Goal: Task Accomplishment & Management: Complete application form

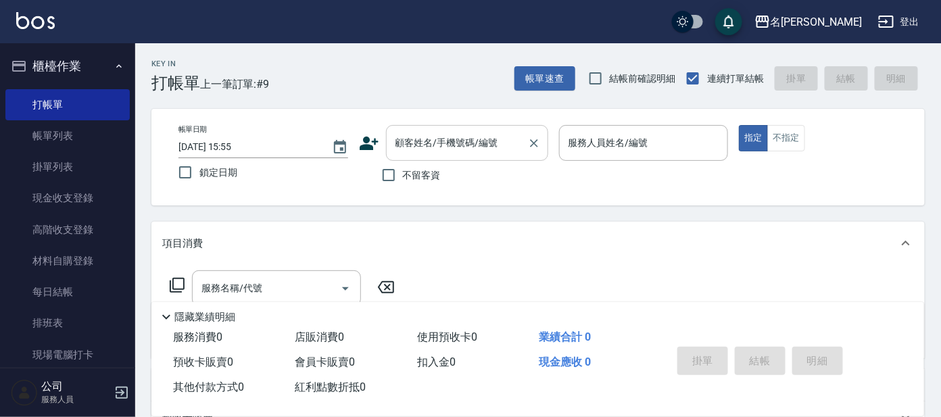
click at [410, 140] on input "顧客姓名/手機號碼/編號" at bounding box center [457, 143] width 130 height 24
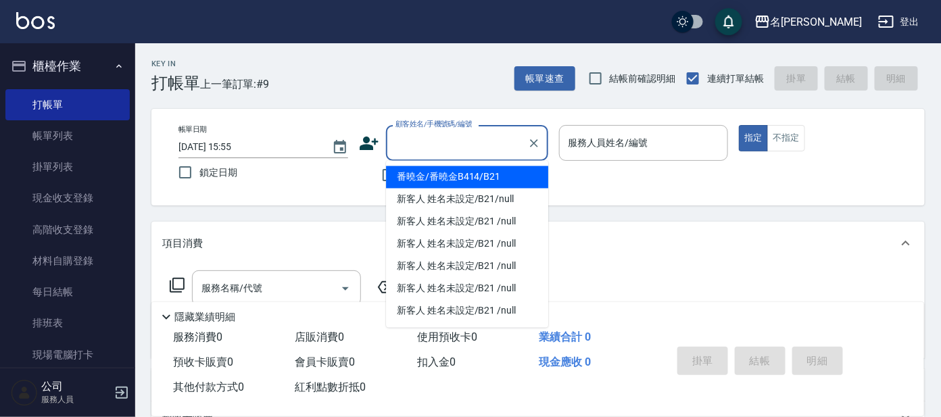
type input "p"
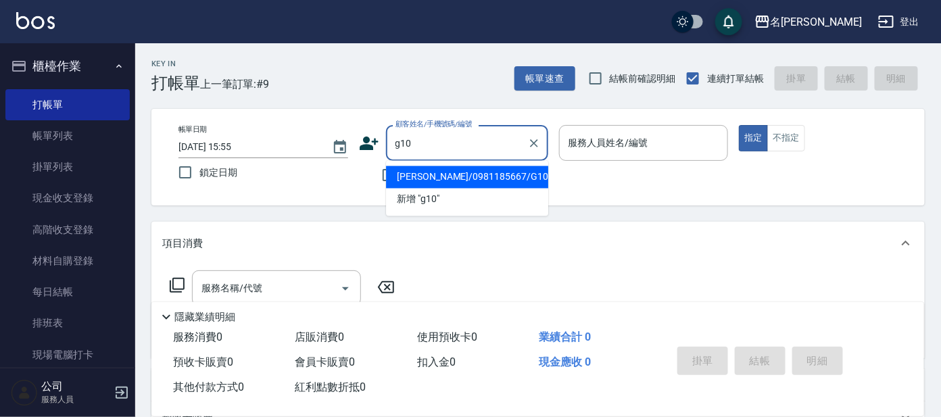
type input "[PERSON_NAME]/0981185667/G10"
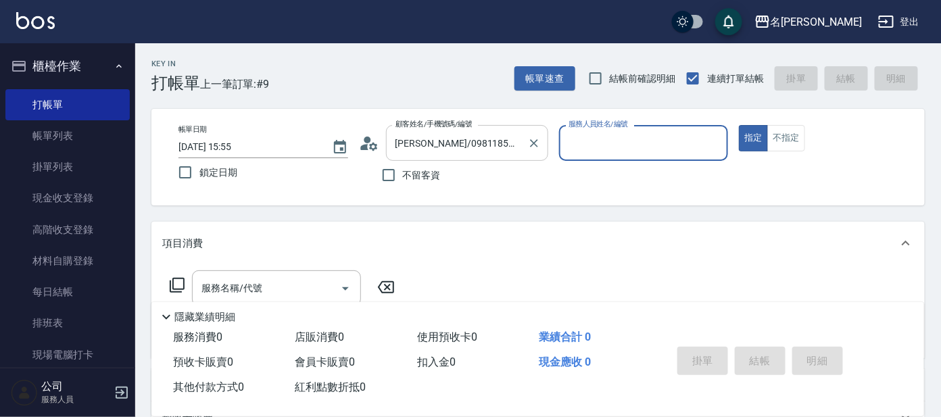
type input "[PERSON_NAME]-7"
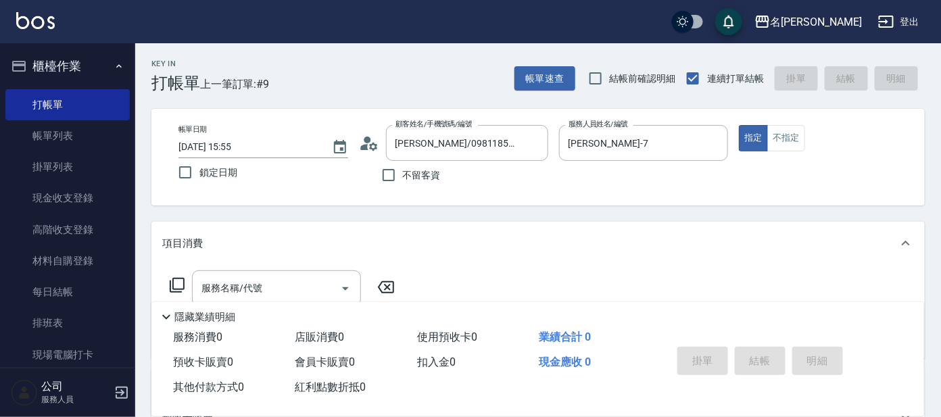
click at [177, 287] on icon at bounding box center [177, 285] width 16 height 16
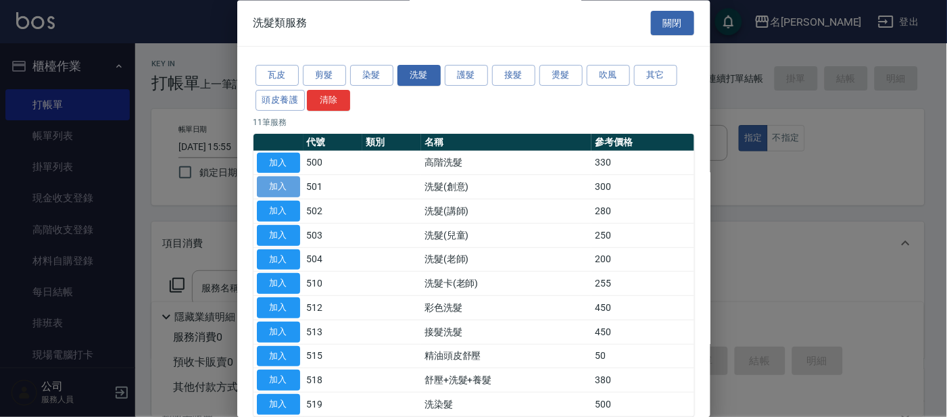
click at [281, 186] on button "加入" at bounding box center [278, 187] width 43 height 21
type input "洗髮(創意)(501)"
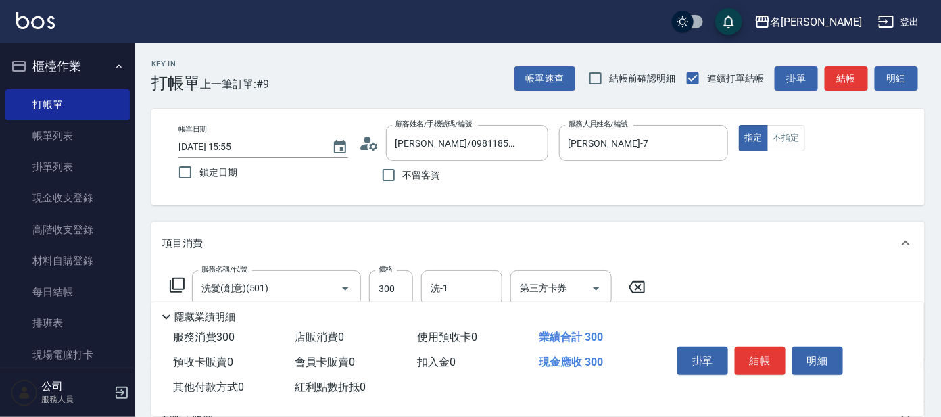
click at [178, 282] on icon at bounding box center [177, 285] width 16 height 16
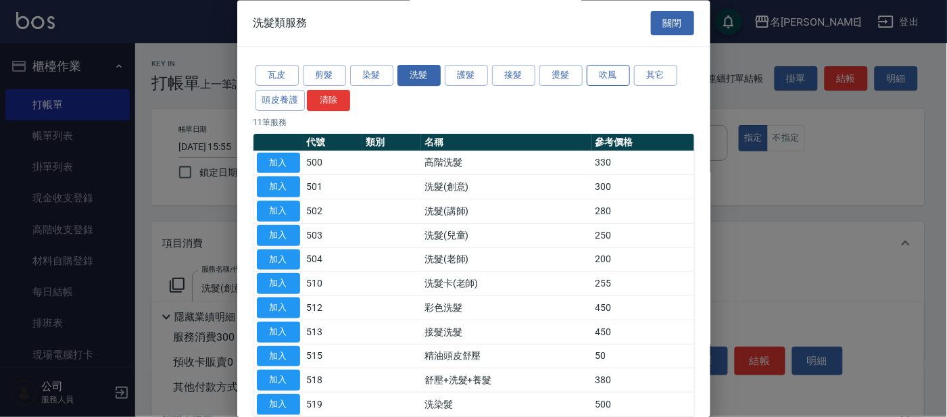
click at [609, 72] on button "吹風" at bounding box center [607, 76] width 43 height 21
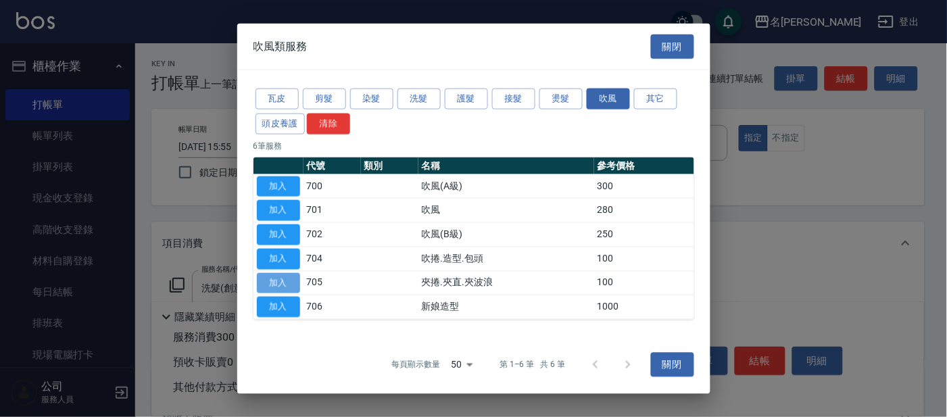
click at [269, 282] on button "加入" at bounding box center [278, 282] width 43 height 21
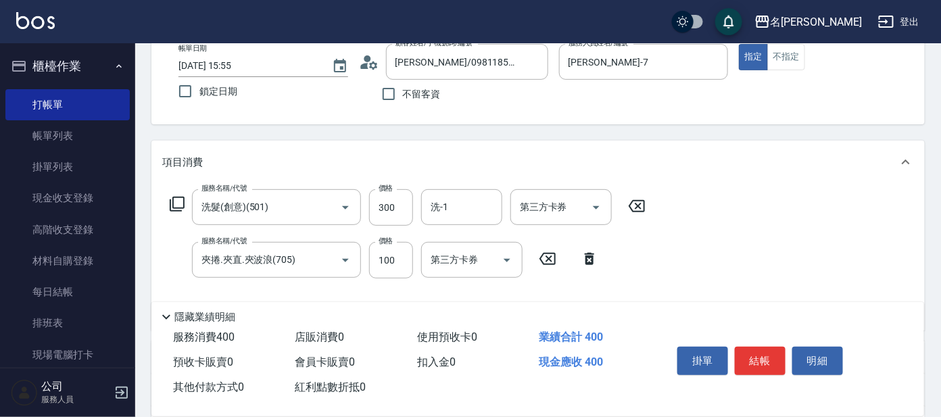
scroll to position [83, 0]
click at [449, 198] on input "洗-1" at bounding box center [461, 205] width 69 height 24
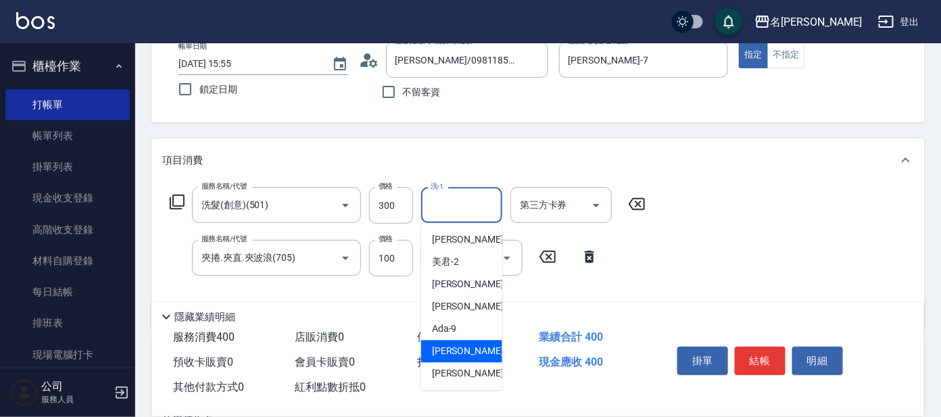
click at [445, 350] on span "[PERSON_NAME] -11" at bounding box center [474, 352] width 85 height 14
type input "[PERSON_NAME]-11"
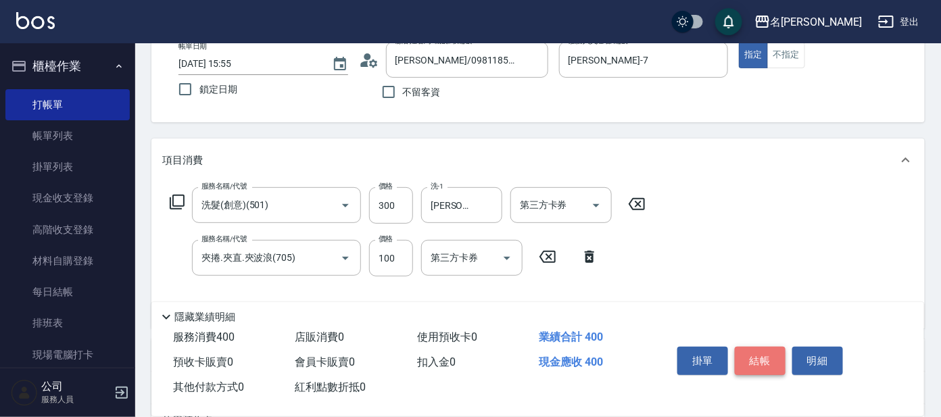
drag, startPoint x: 736, startPoint y: 353, endPoint x: 745, endPoint y: 347, distance: 10.7
click at [740, 351] on button "結帳" at bounding box center [759, 361] width 51 height 28
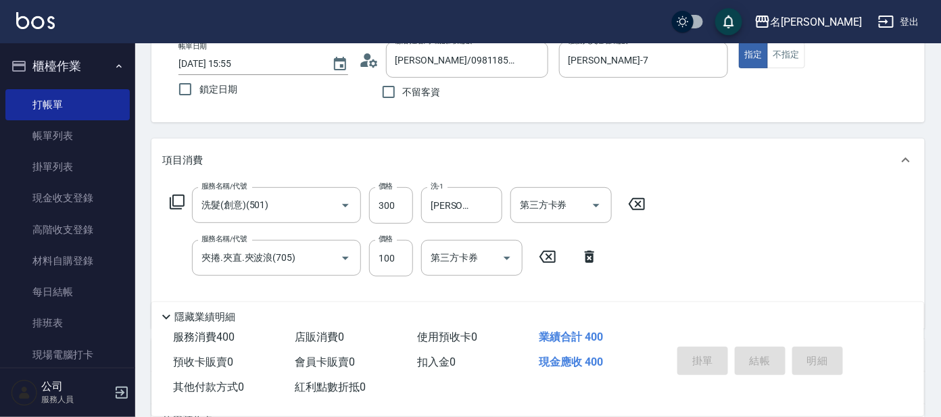
type input "[DATE] 16:52"
